Goal: Find specific page/section

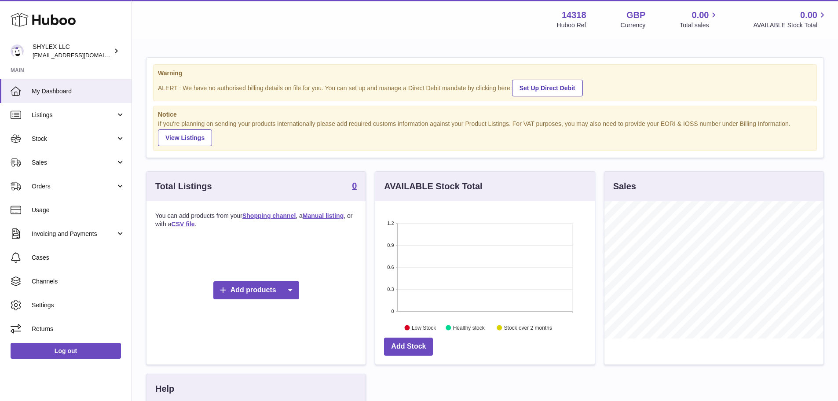
scroll to position [137, 220]
click at [70, 109] on link "Listings" at bounding box center [66, 115] width 132 height 24
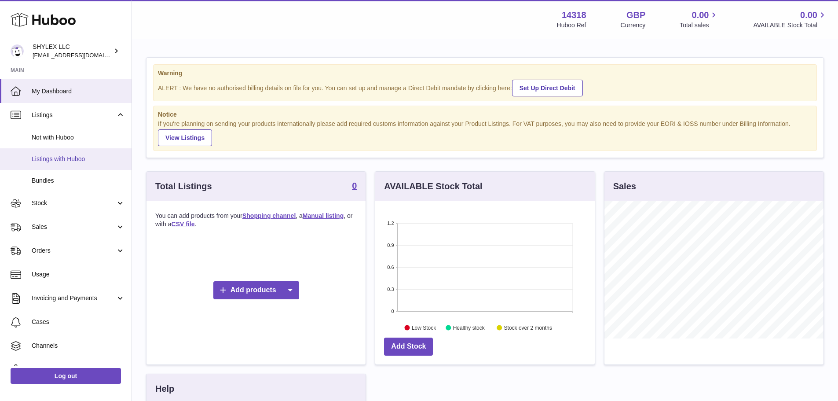
click at [70, 151] on link "Listings with Huboo" at bounding box center [66, 159] width 132 height 22
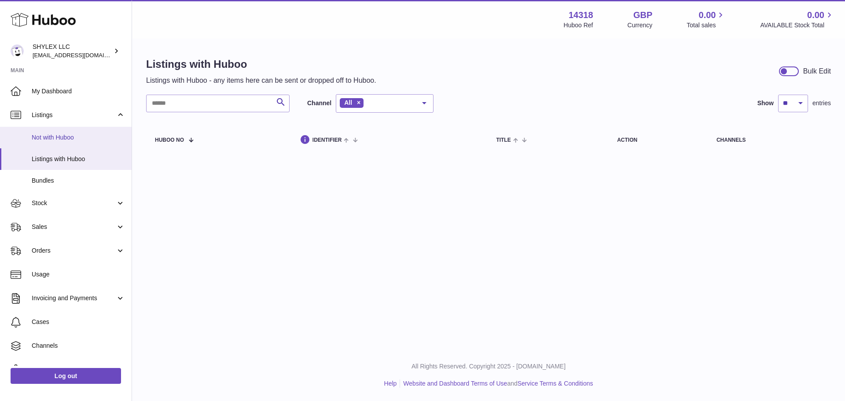
click at [59, 140] on span "Not with Huboo" at bounding box center [78, 137] width 93 height 8
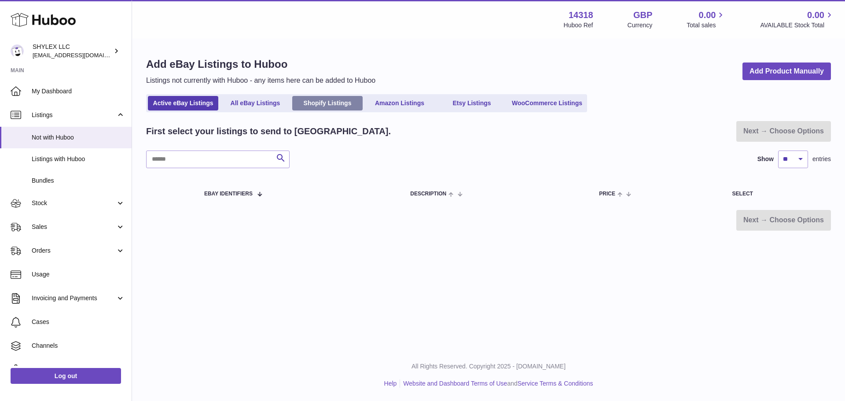
click at [319, 108] on link "Shopify Listings" at bounding box center [327, 103] width 70 height 15
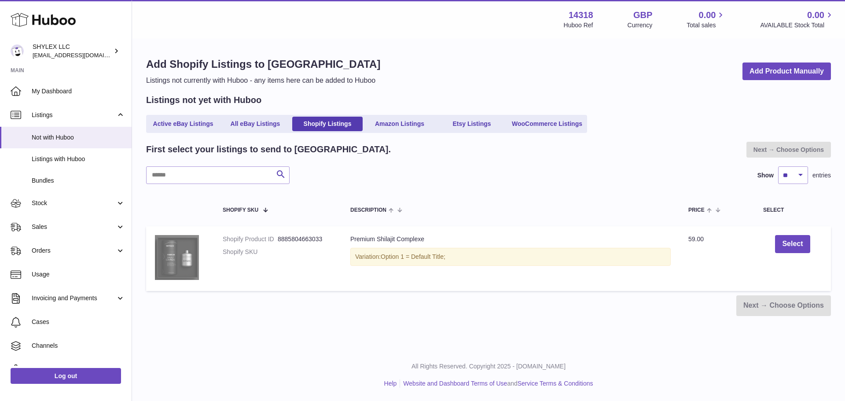
click at [160, 270] on img at bounding box center [177, 257] width 44 height 45
